Goal: Task Accomplishment & Management: Manage account settings

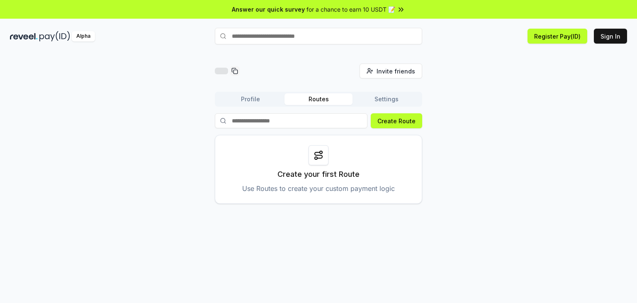
click at [399, 11] on icon at bounding box center [401, 9] width 8 height 8
click at [556, 41] on button "Register Pay(ID)" at bounding box center [558, 36] width 60 height 15
click at [614, 32] on button "Sign In" at bounding box center [610, 36] width 33 height 15
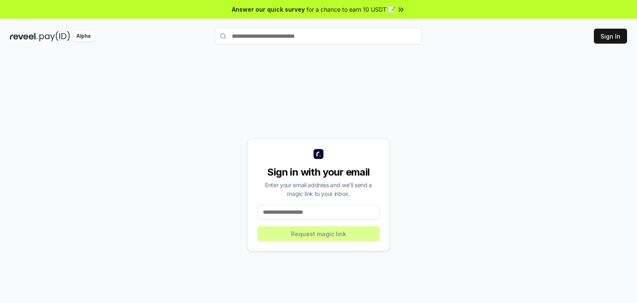
click at [342, 214] on input at bounding box center [319, 212] width 122 height 15
type input "**********"
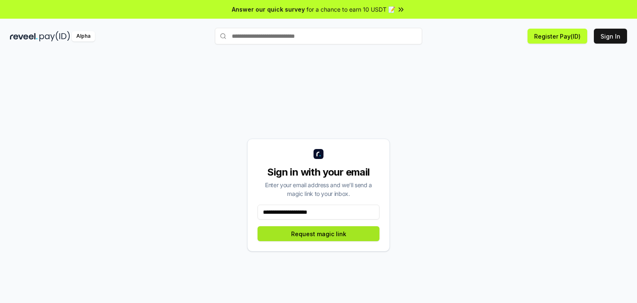
click at [314, 234] on button "Request magic link" at bounding box center [319, 233] width 122 height 15
